Goal: Information Seeking & Learning: Learn about a topic

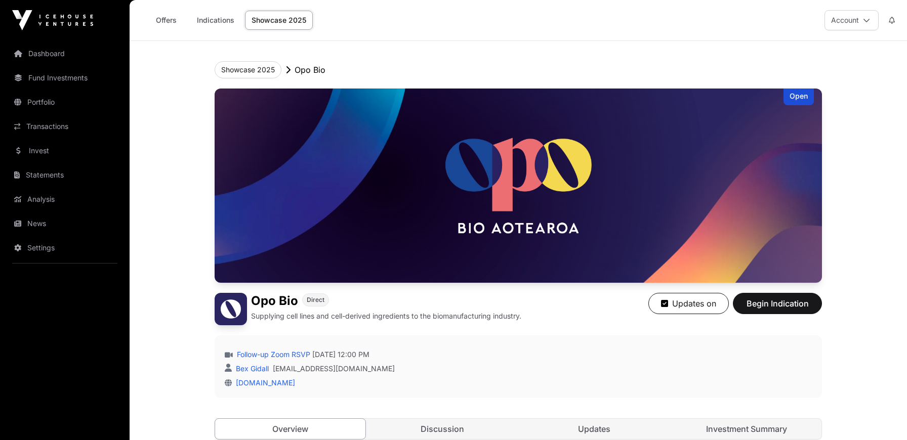
scroll to position [142, 0]
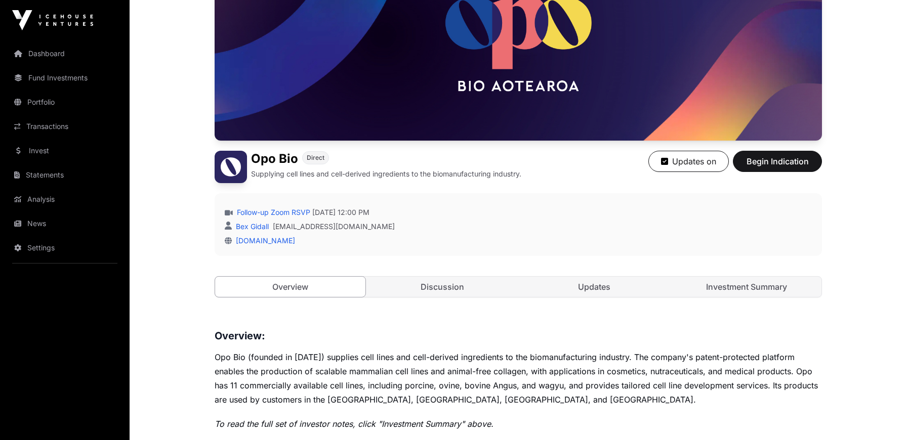
click at [437, 275] on div "Open Opo Bio Direct Supplying cell lines and cell-derived ingredients to the bi…" at bounding box center [518, 131] width 607 height 371
click at [592, 295] on link "Updates" at bounding box center [594, 287] width 150 height 20
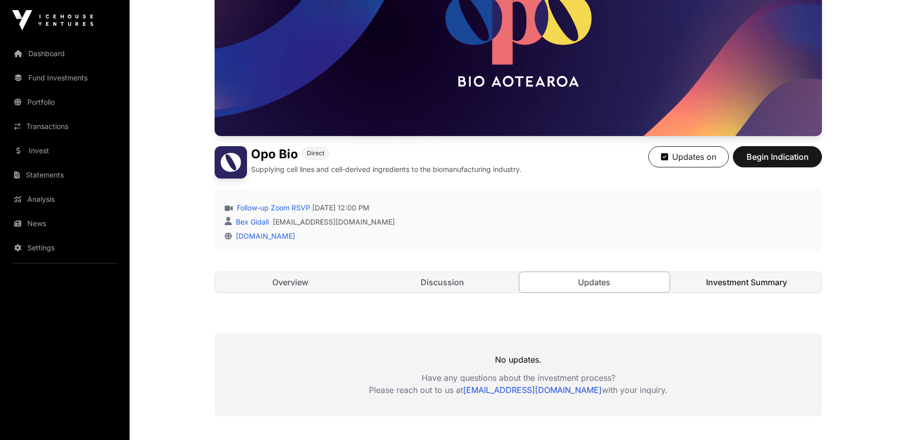
click at [702, 285] on link "Investment Summary" at bounding box center [746, 282] width 150 height 20
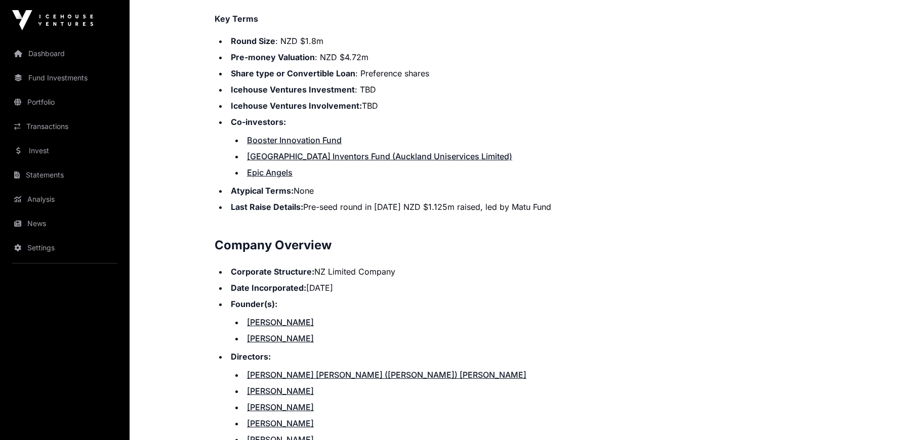
scroll to position [1097, 0]
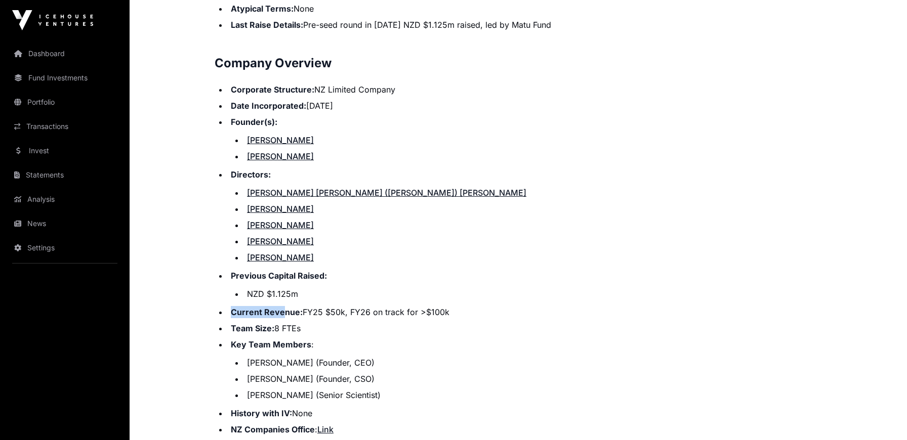
drag, startPoint x: 284, startPoint y: 311, endPoint x: 368, endPoint y: 305, distance: 84.7
click at [368, 305] on ul "Corporate Structure: NZ Limited Company Date Incorporated: [DATE] Founder(s): […" at bounding box center [518, 267] width 607 height 368
click at [349, 313] on li "Current Revenue: FY25 $50k, FY26 on track for >$100k" at bounding box center [525, 312] width 594 height 12
click at [349, 313] on li "Current Revenue: FY25 $50k, FY26 on track for >$100k" at bounding box center [525, 313] width 594 height 12
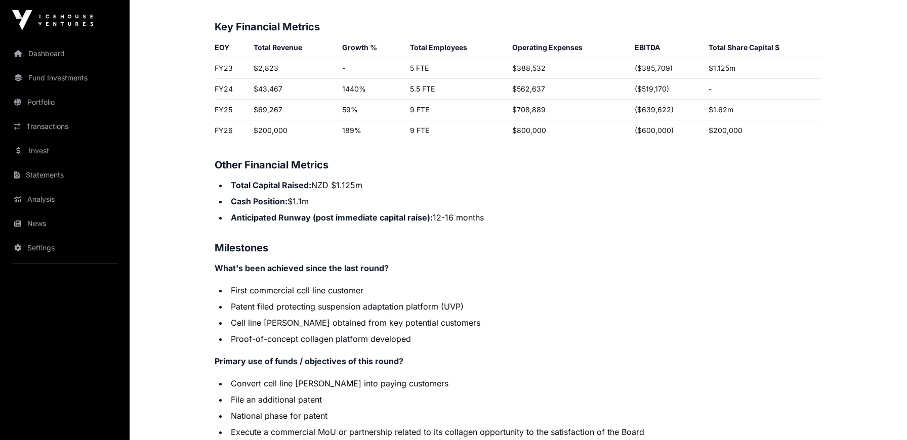
scroll to position [1607, 0]
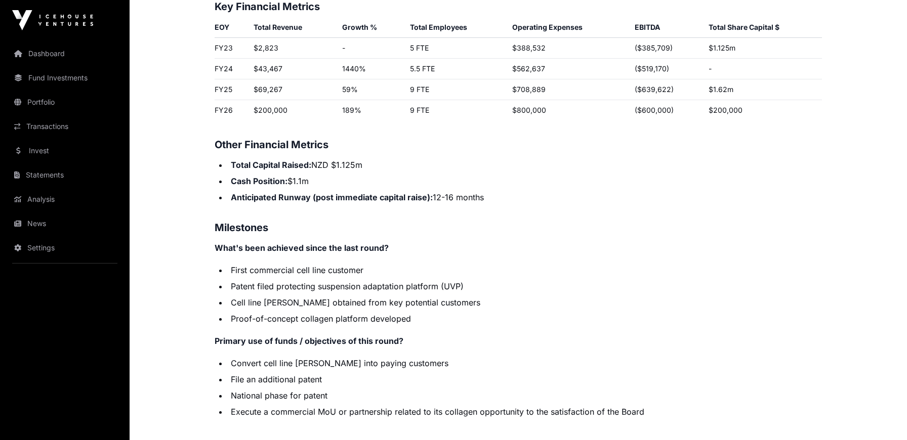
click at [310, 252] on strong "What's been achieved since the last round?" at bounding box center [302, 248] width 174 height 10
drag, startPoint x: 245, startPoint y: 270, endPoint x: 305, endPoint y: 269, distance: 60.2
click at [300, 269] on li "First commercial cell line customer" at bounding box center [525, 270] width 594 height 12
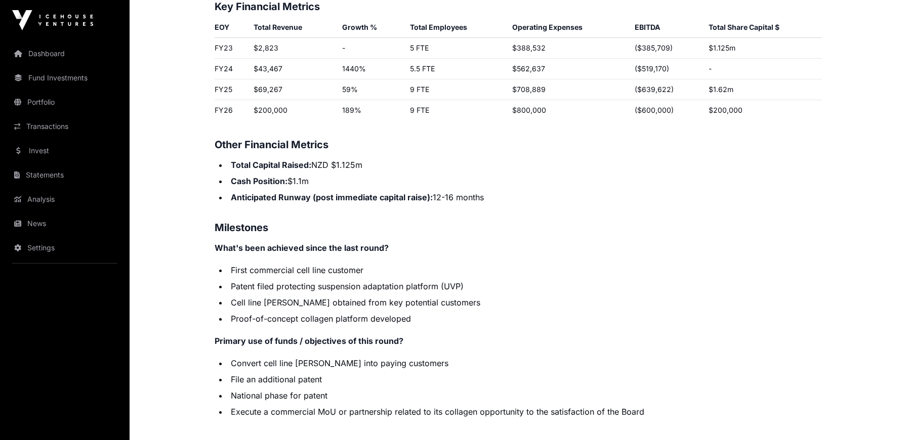
click at [305, 269] on li "First commercial cell line customer" at bounding box center [525, 270] width 594 height 12
click at [299, 285] on li "Patent filed protecting suspension adaptation platform (UVP)" at bounding box center [525, 286] width 594 height 12
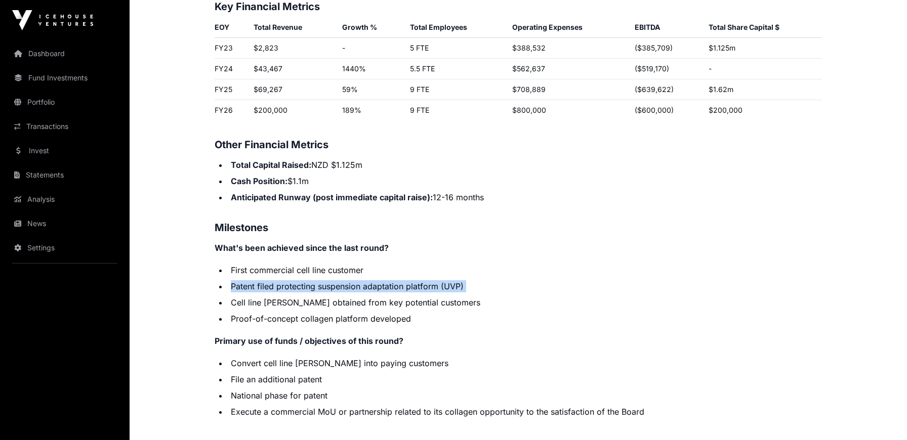
click at [299, 285] on li "Patent filed protecting suspension adaptation platform (UVP)" at bounding box center [525, 286] width 594 height 12
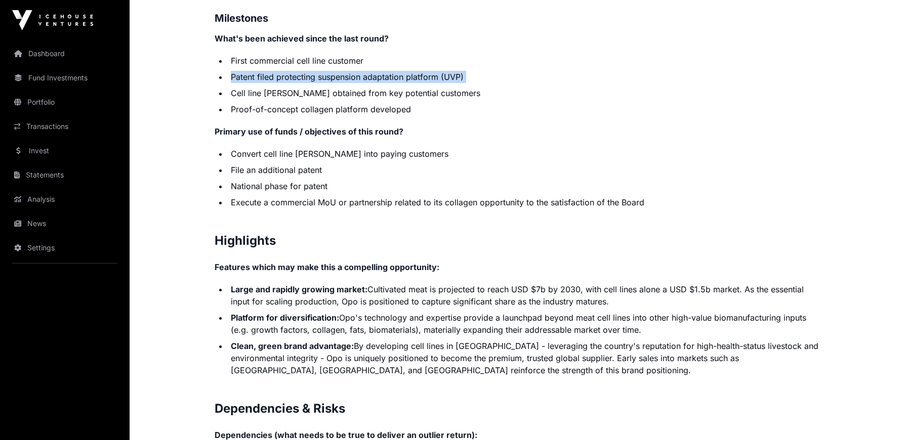
scroll to position [1830, 0]
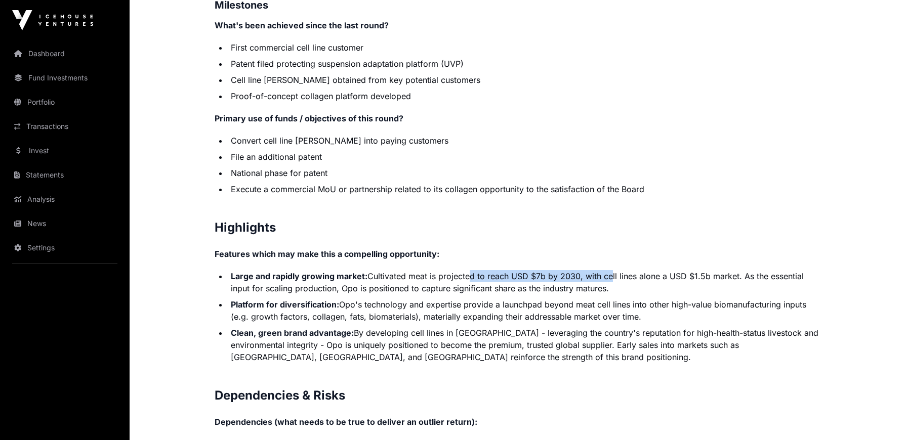
drag, startPoint x: 467, startPoint y: 278, endPoint x: 606, endPoint y: 277, distance: 138.6
click at [606, 277] on li "Large and rapidly growing market: Cultivated meat is projected to reach USD $7b…" at bounding box center [525, 282] width 594 height 24
click at [606, 276] on li "Large and rapidly growing market: Cultivated meat is projected to reach USD $7b…" at bounding box center [525, 282] width 594 height 24
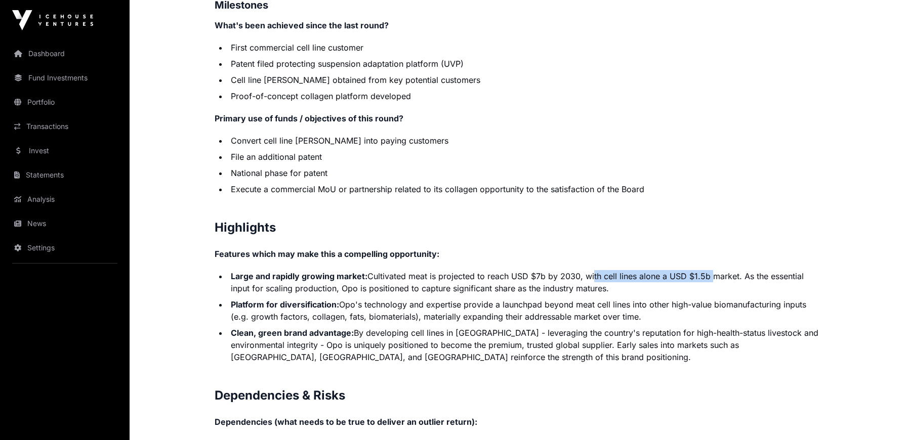
drag, startPoint x: 589, startPoint y: 277, endPoint x: 706, endPoint y: 279, distance: 116.4
click at [706, 279] on li "Large and rapidly growing market: Cultivated meat is projected to reach USD $7b…" at bounding box center [525, 282] width 594 height 24
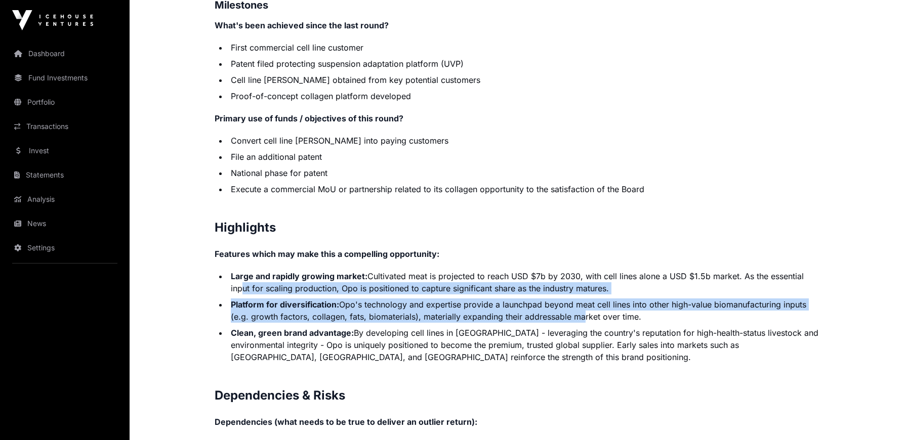
drag, startPoint x: 524, startPoint y: 311, endPoint x: 576, endPoint y: 313, distance: 52.2
click at [576, 313] on ul "Large and rapidly growing market: Cultivated meat is projected to reach USD $7b…" at bounding box center [518, 316] width 607 height 93
click at [582, 290] on li "Large and rapidly growing market: Cultivated meat is projected to reach USD $7b…" at bounding box center [525, 282] width 594 height 24
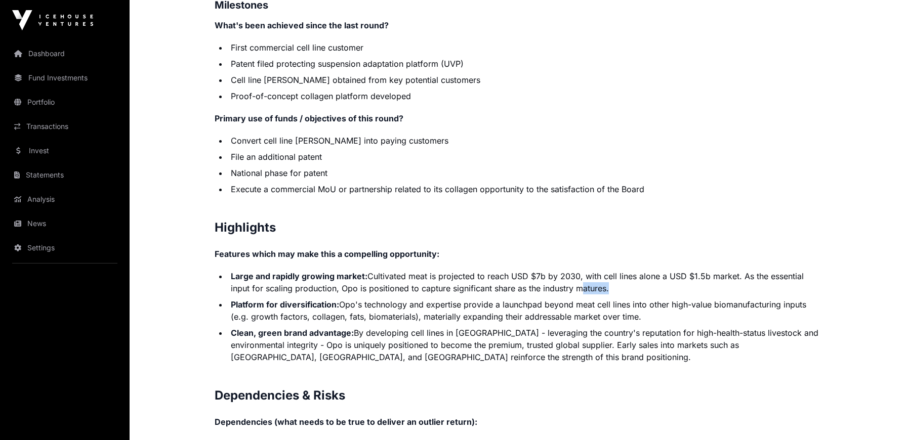
click at [582, 290] on li "Large and rapidly growing market: Cultivated meat is projected to reach USD $7b…" at bounding box center [525, 282] width 594 height 24
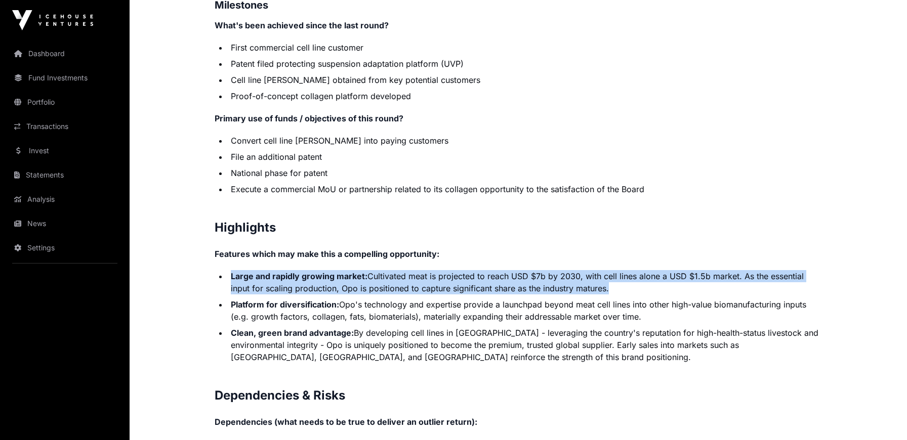
click at [582, 290] on li "Large and rapidly growing market: Cultivated meat is projected to reach USD $7b…" at bounding box center [525, 282] width 594 height 24
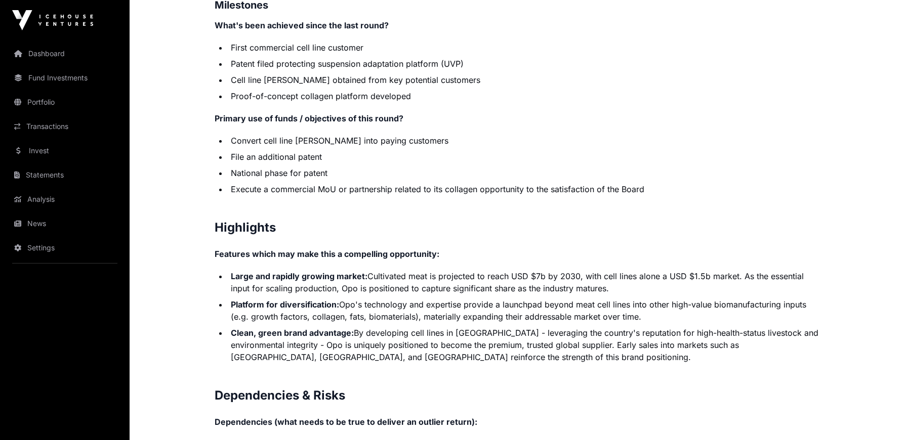
click at [540, 337] on li "Clean, green brand advantage: By developing cell lines in [GEOGRAPHIC_DATA] - l…" at bounding box center [525, 345] width 594 height 36
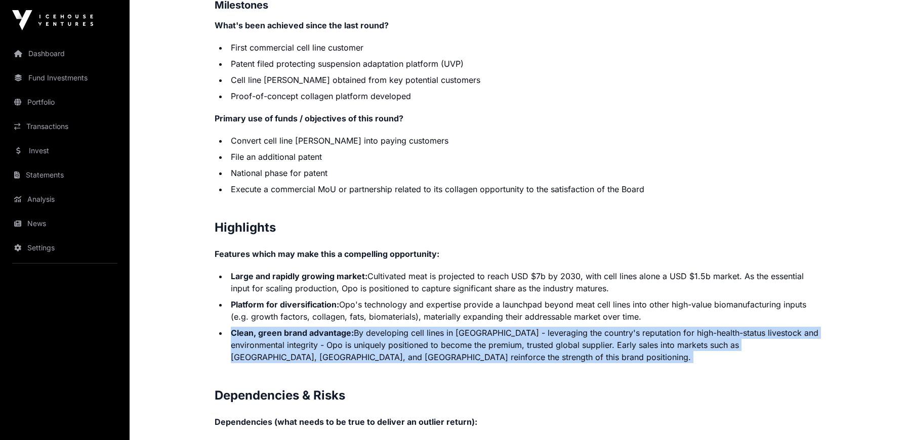
click at [540, 337] on li "Clean, green brand advantage: By developing cell lines in [GEOGRAPHIC_DATA] - l…" at bounding box center [525, 345] width 594 height 36
click at [504, 355] on li "Clean, green brand advantage: By developing cell lines in [GEOGRAPHIC_DATA] - l…" at bounding box center [525, 345] width 594 height 36
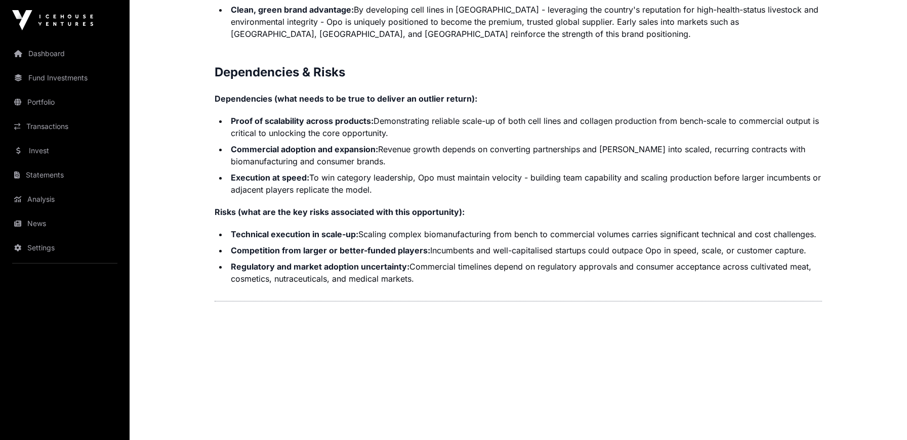
scroll to position [2166, 0]
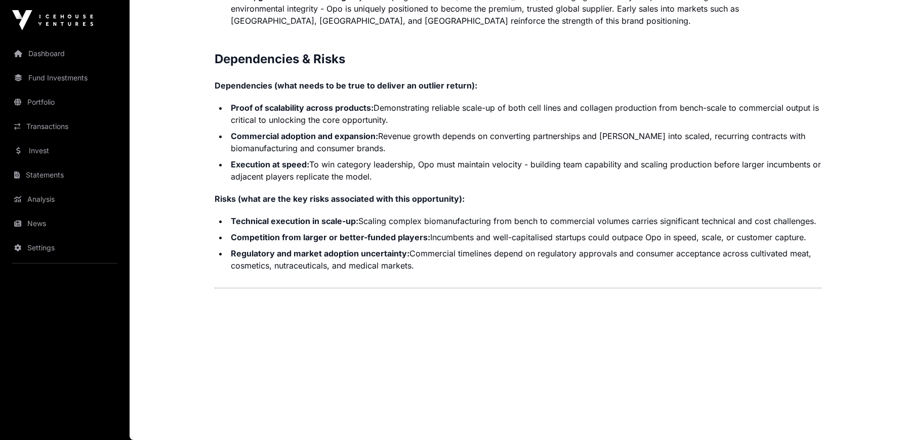
click at [539, 257] on li "Regulatory and market adoption uncertainty: Commercial timelines depend on regu…" at bounding box center [525, 259] width 594 height 24
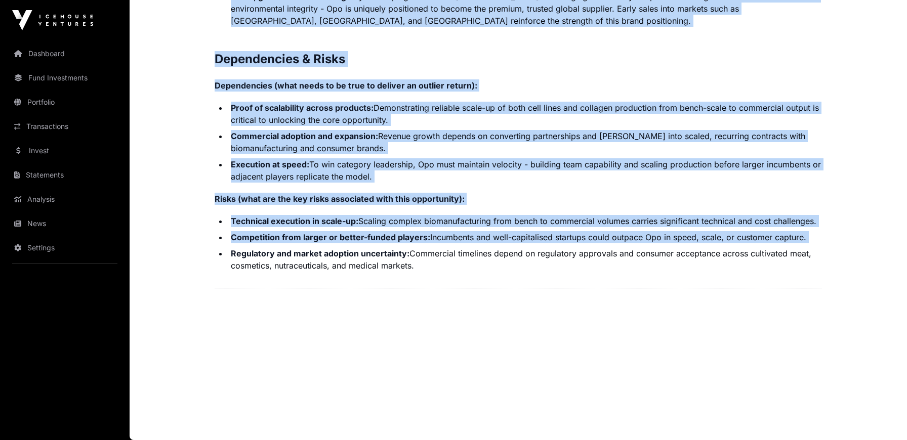
click at [539, 257] on li "Regulatory and market adoption uncertainty: Commercial timelines depend on regu…" at bounding box center [525, 259] width 594 height 24
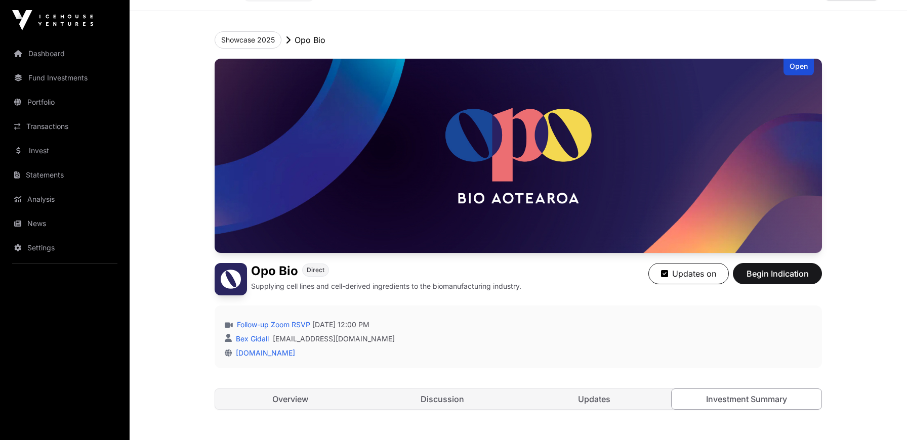
scroll to position [0, 0]
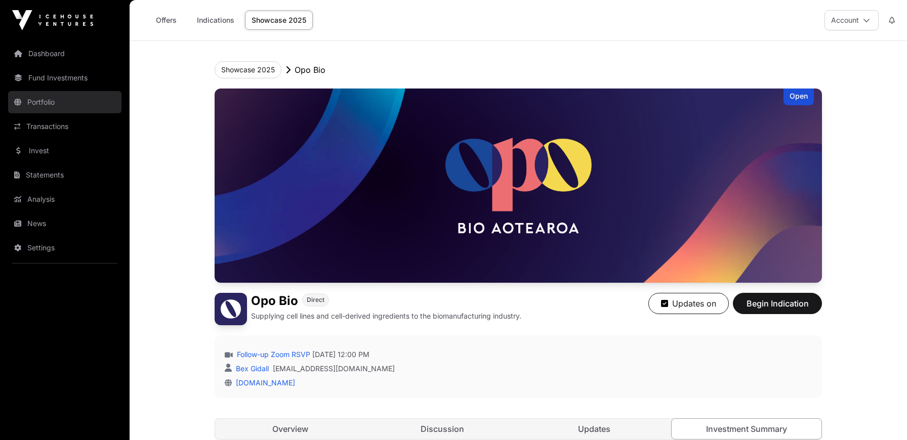
click at [45, 99] on link "Portfolio" at bounding box center [64, 102] width 113 height 22
